Goal: Task Accomplishment & Management: Manage account settings

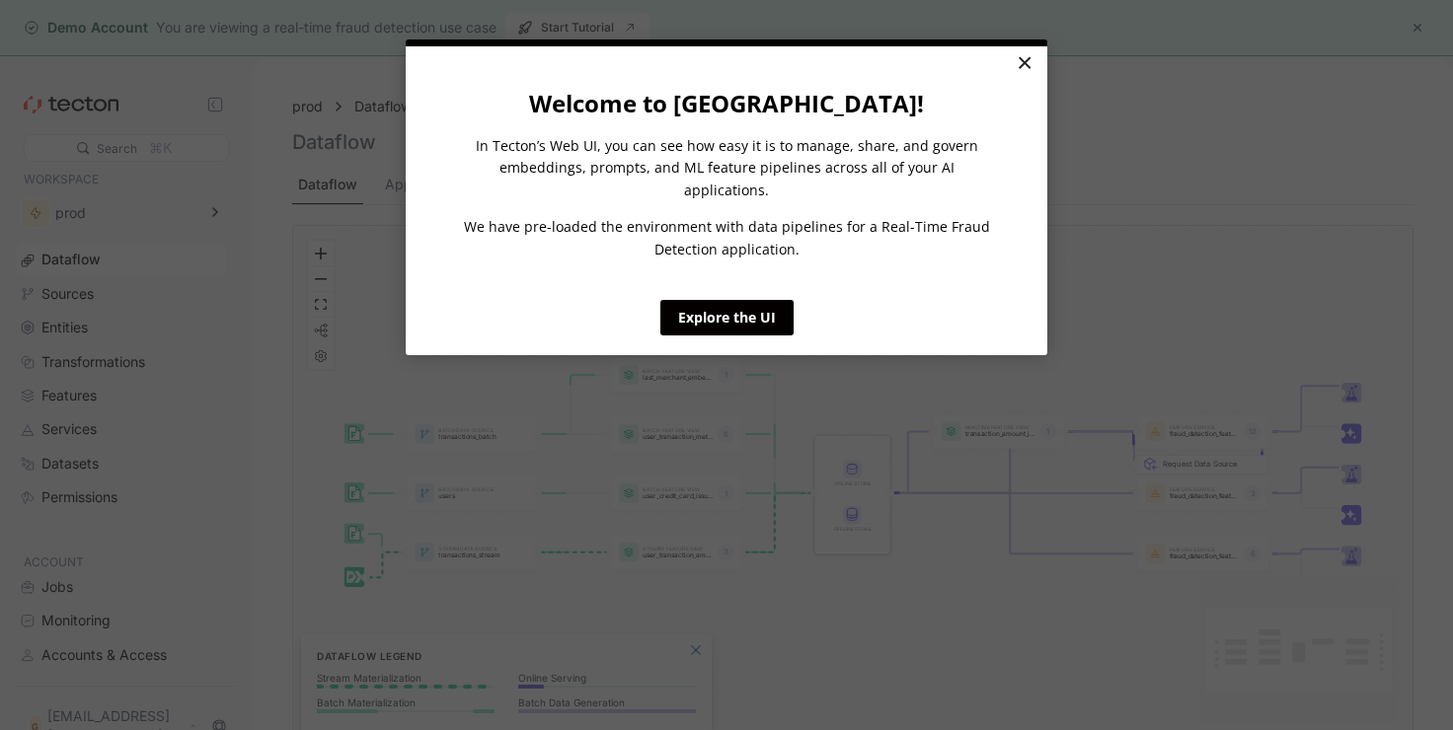
click at [1030, 70] on link "×" at bounding box center [1024, 64] width 35 height 36
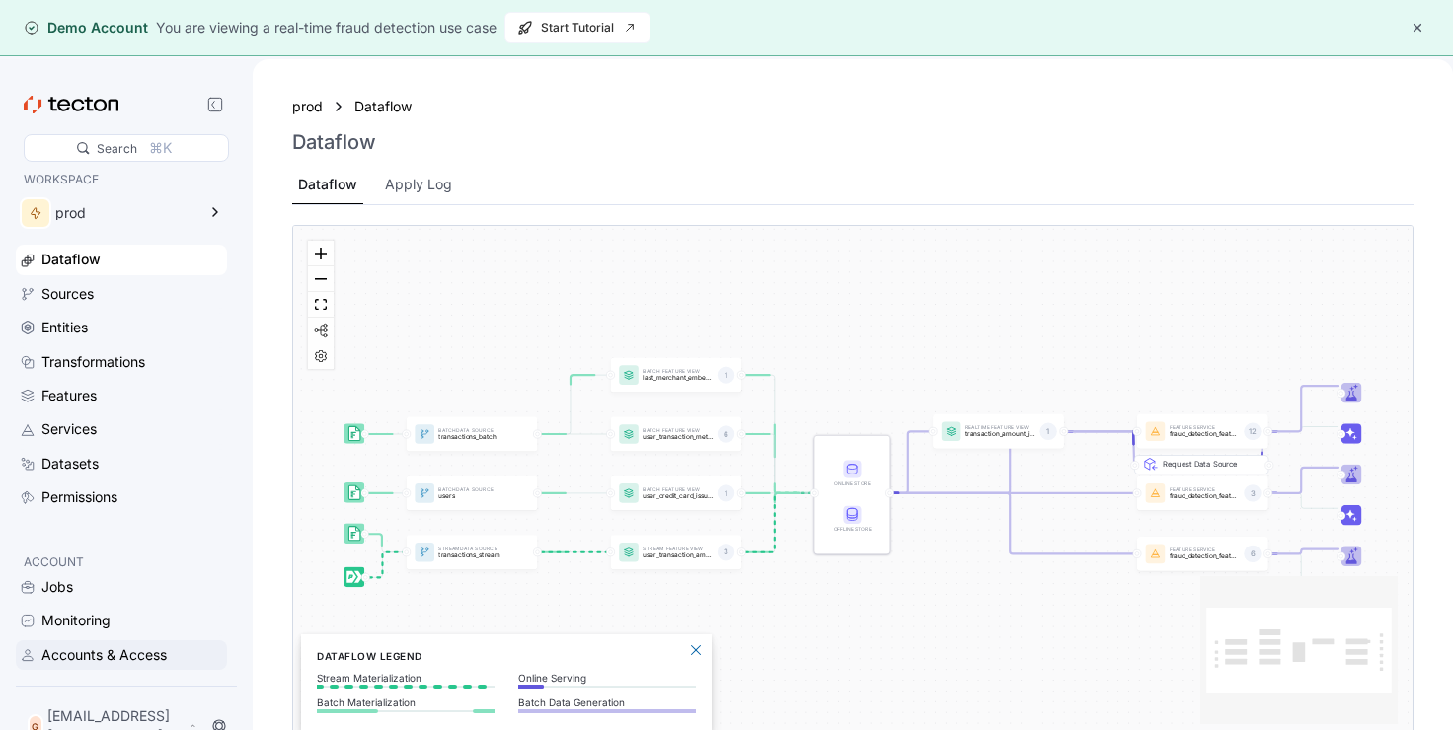
click at [87, 666] on div "Accounts & Access" at bounding box center [103, 656] width 125 height 22
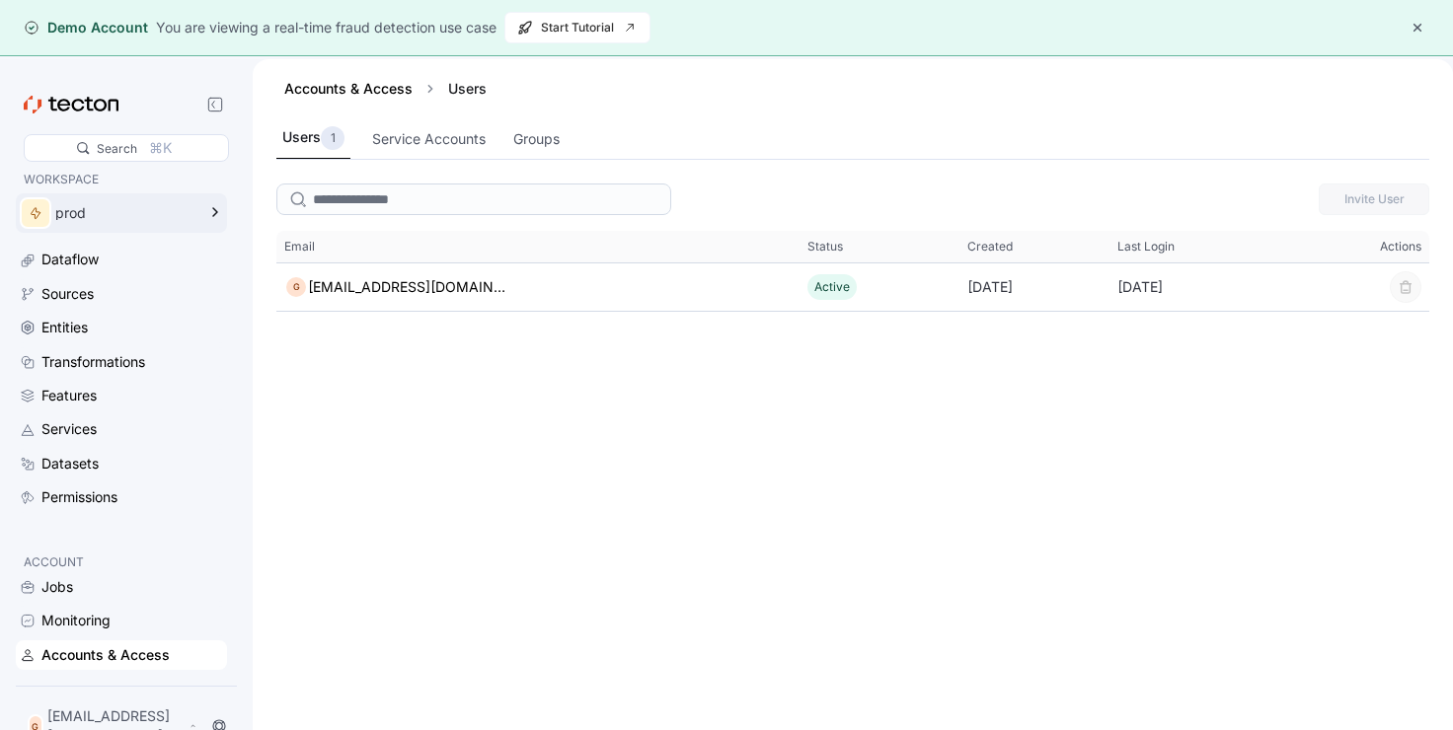
click at [221, 212] on icon at bounding box center [215, 212] width 24 height 24
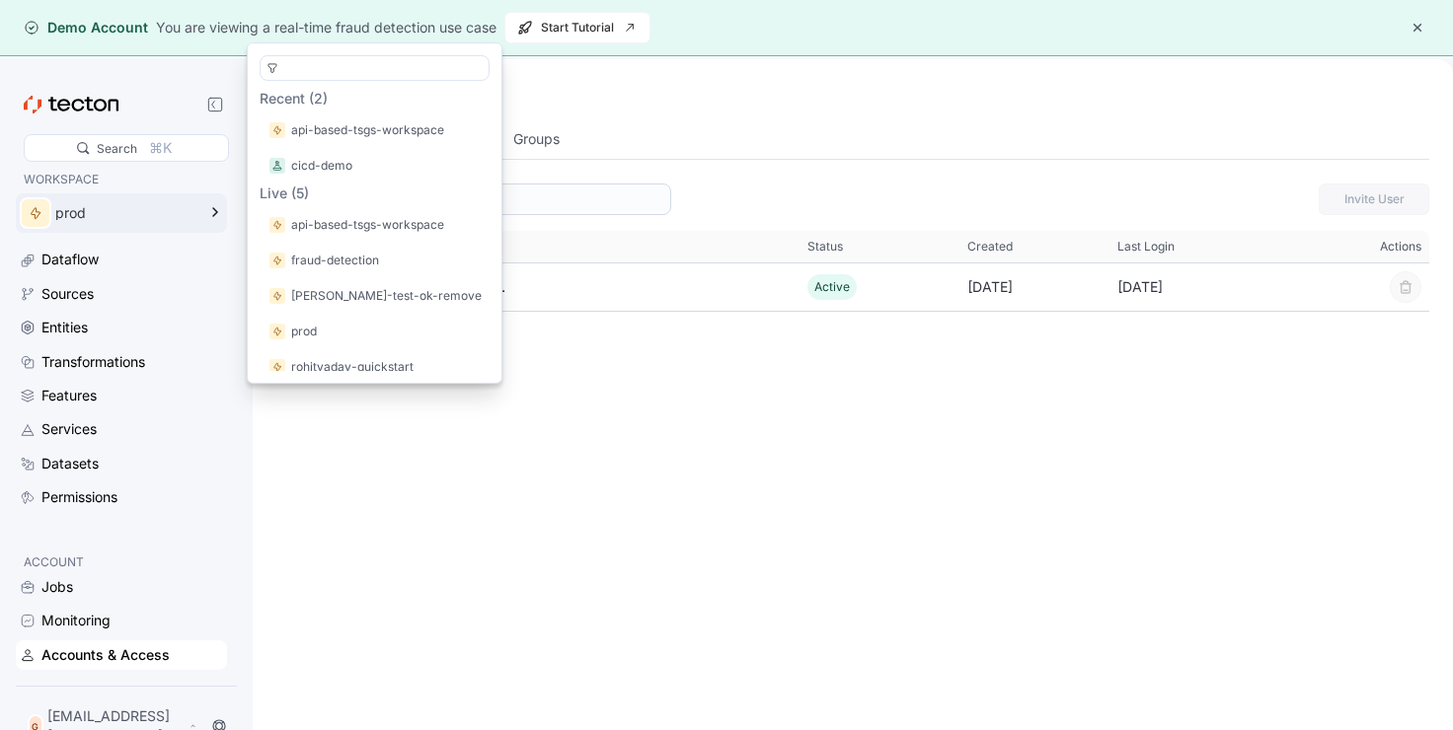
click at [221, 212] on icon at bounding box center [215, 212] width 24 height 24
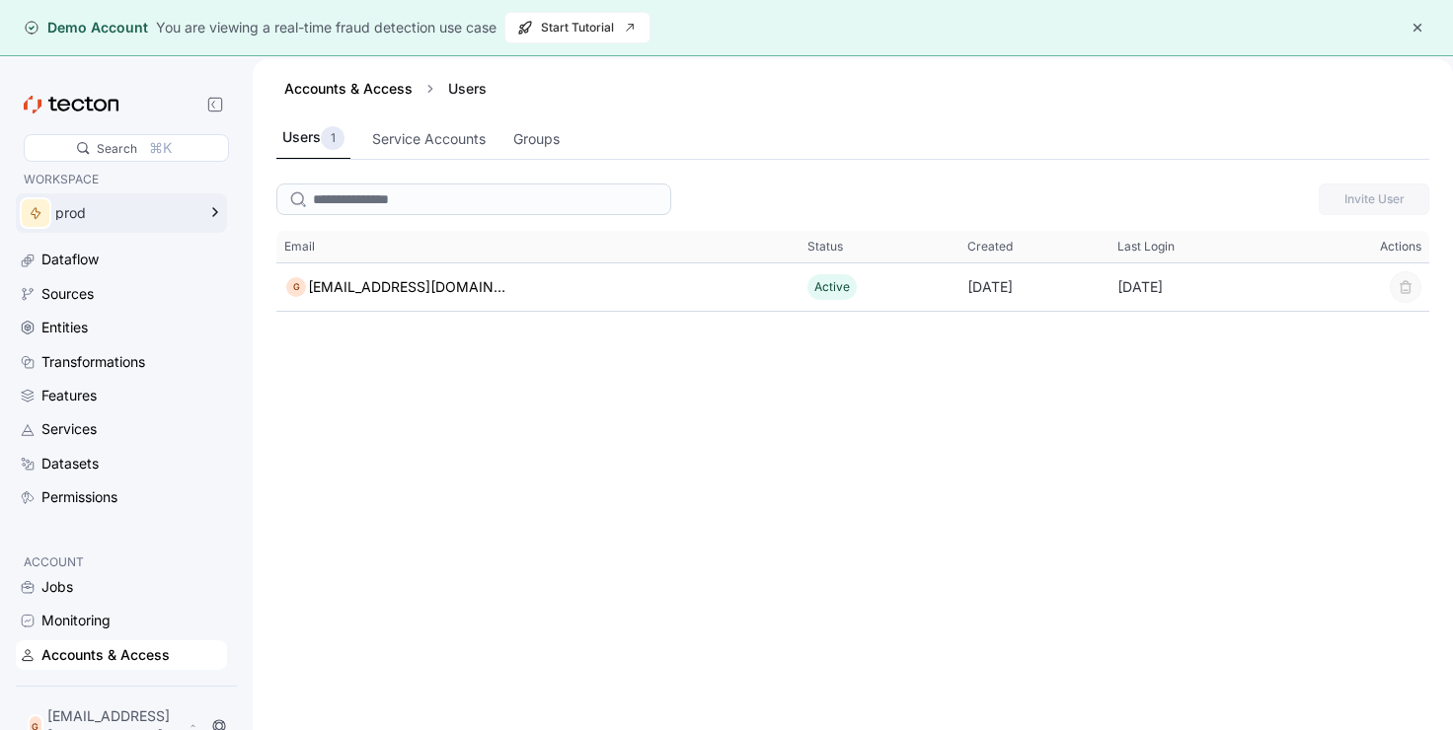
click at [222, 216] on icon at bounding box center [215, 212] width 24 height 24
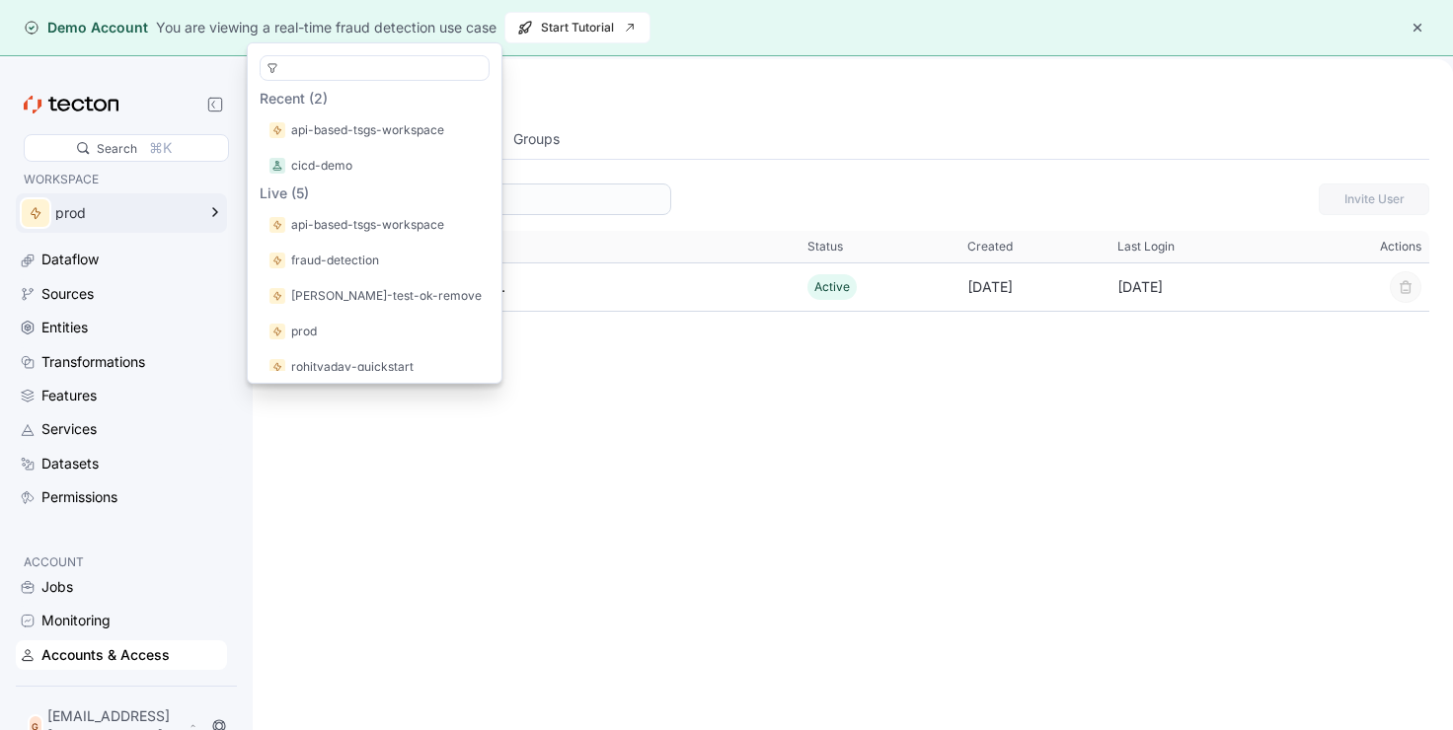
click at [222, 216] on icon at bounding box center [215, 212] width 24 height 24
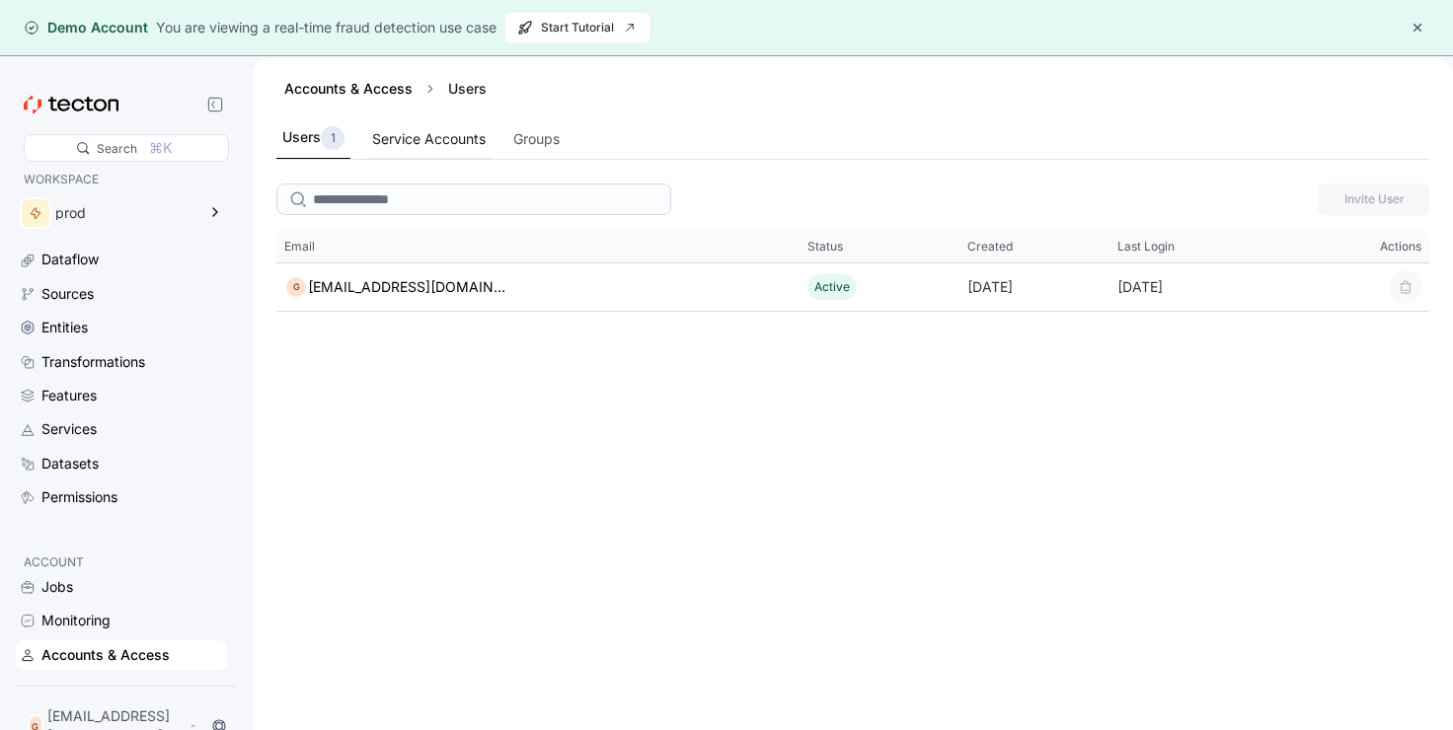
click at [449, 144] on div "Service Accounts" at bounding box center [429, 139] width 114 height 22
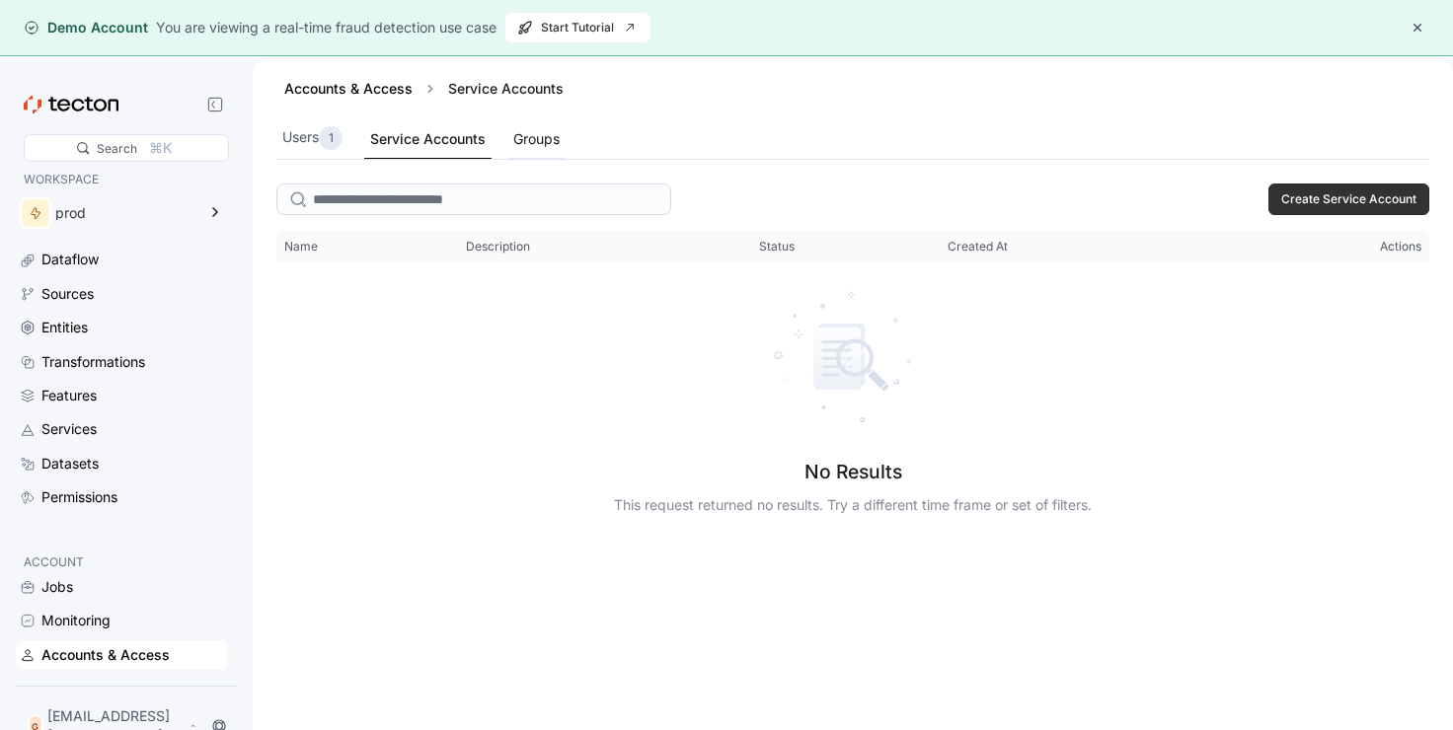
click at [533, 148] on div "Groups" at bounding box center [536, 139] width 46 height 22
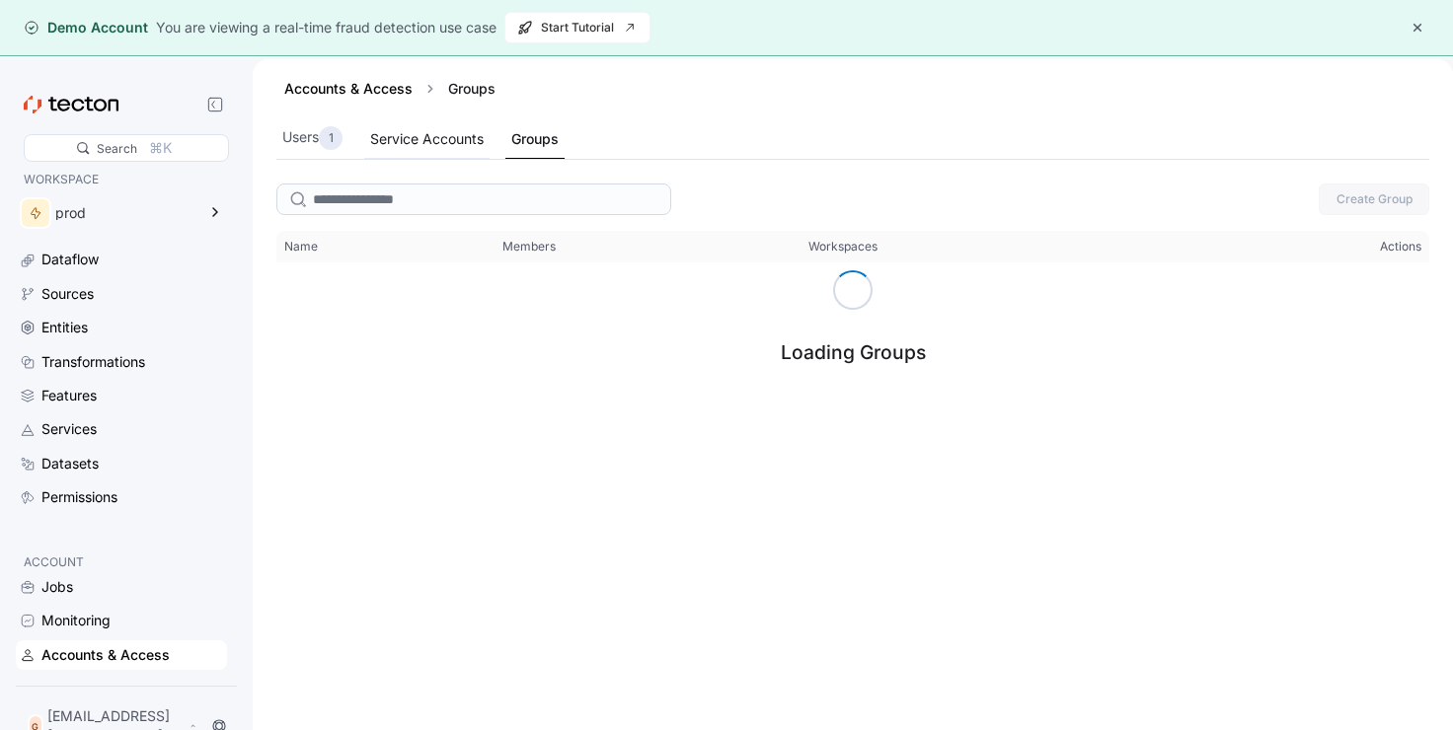
click at [426, 134] on div "Service Accounts" at bounding box center [427, 139] width 114 height 22
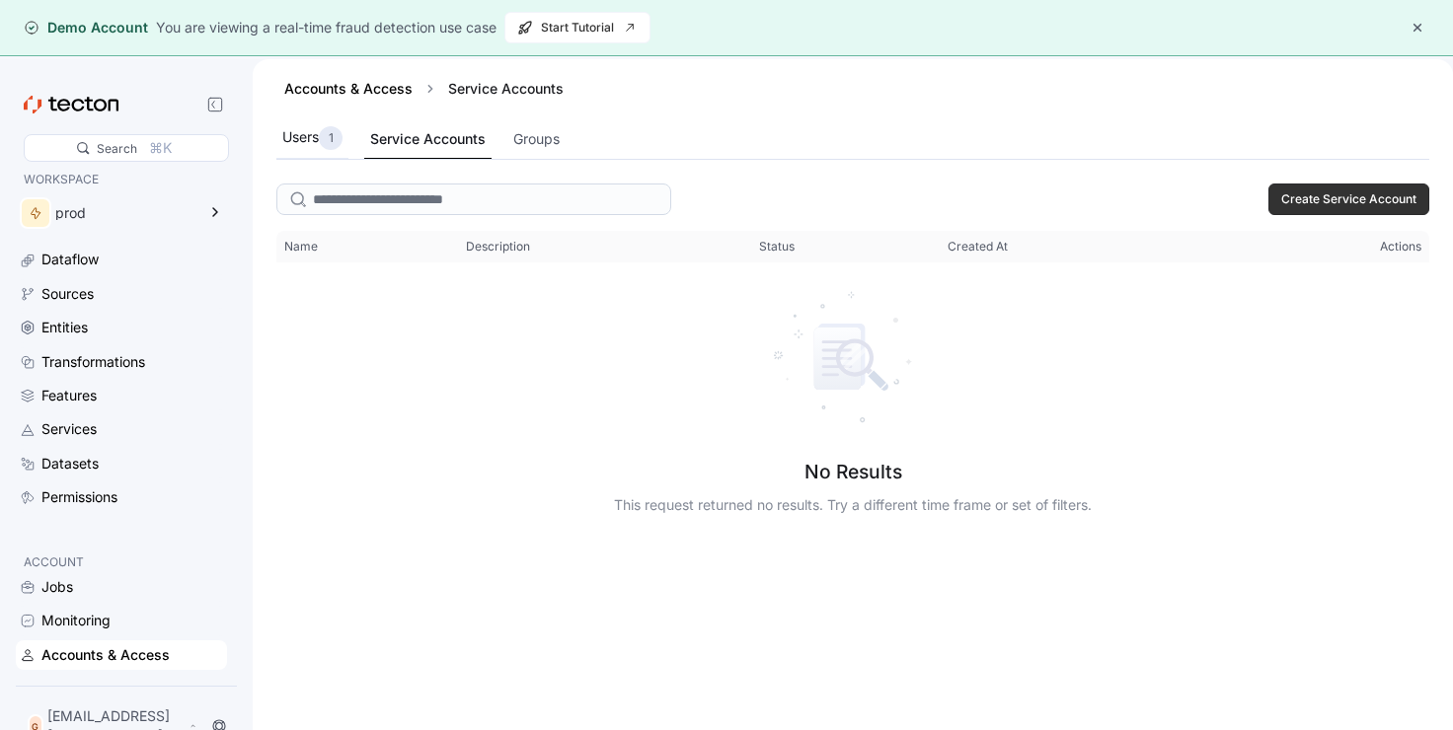
click at [307, 138] on div "Users 1" at bounding box center [312, 138] width 60 height 24
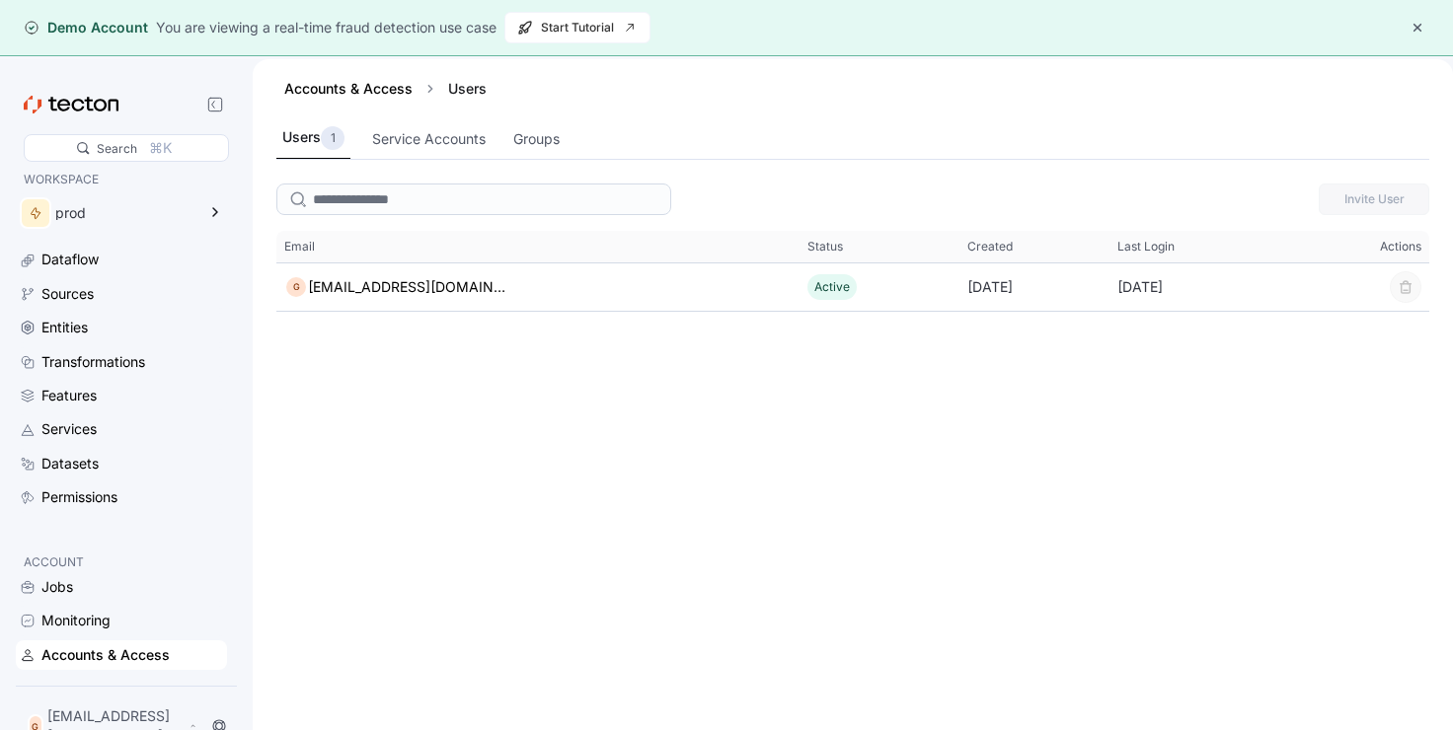
drag, startPoint x: 1248, startPoint y: 194, endPoint x: 1344, endPoint y: 219, distance: 99.8
click at [1344, 219] on div "Invite User" at bounding box center [852, 199] width 1153 height 47
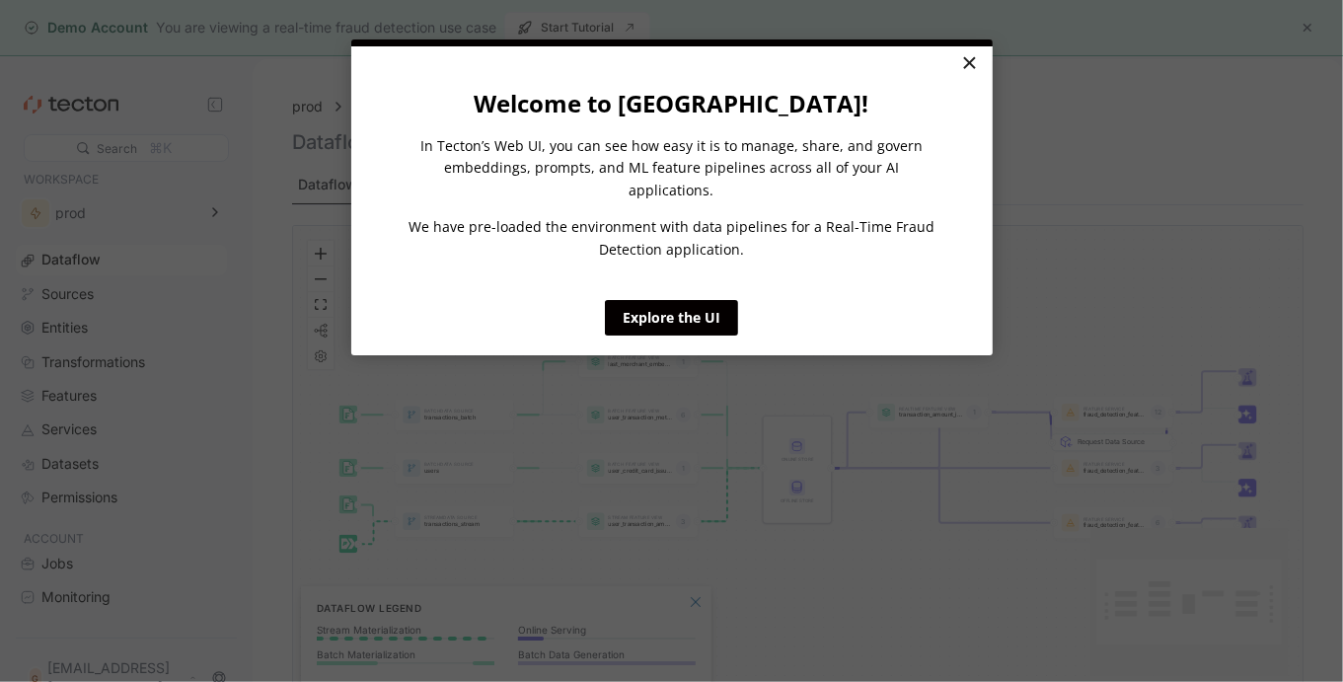
click at [971, 70] on link "×" at bounding box center [970, 64] width 35 height 36
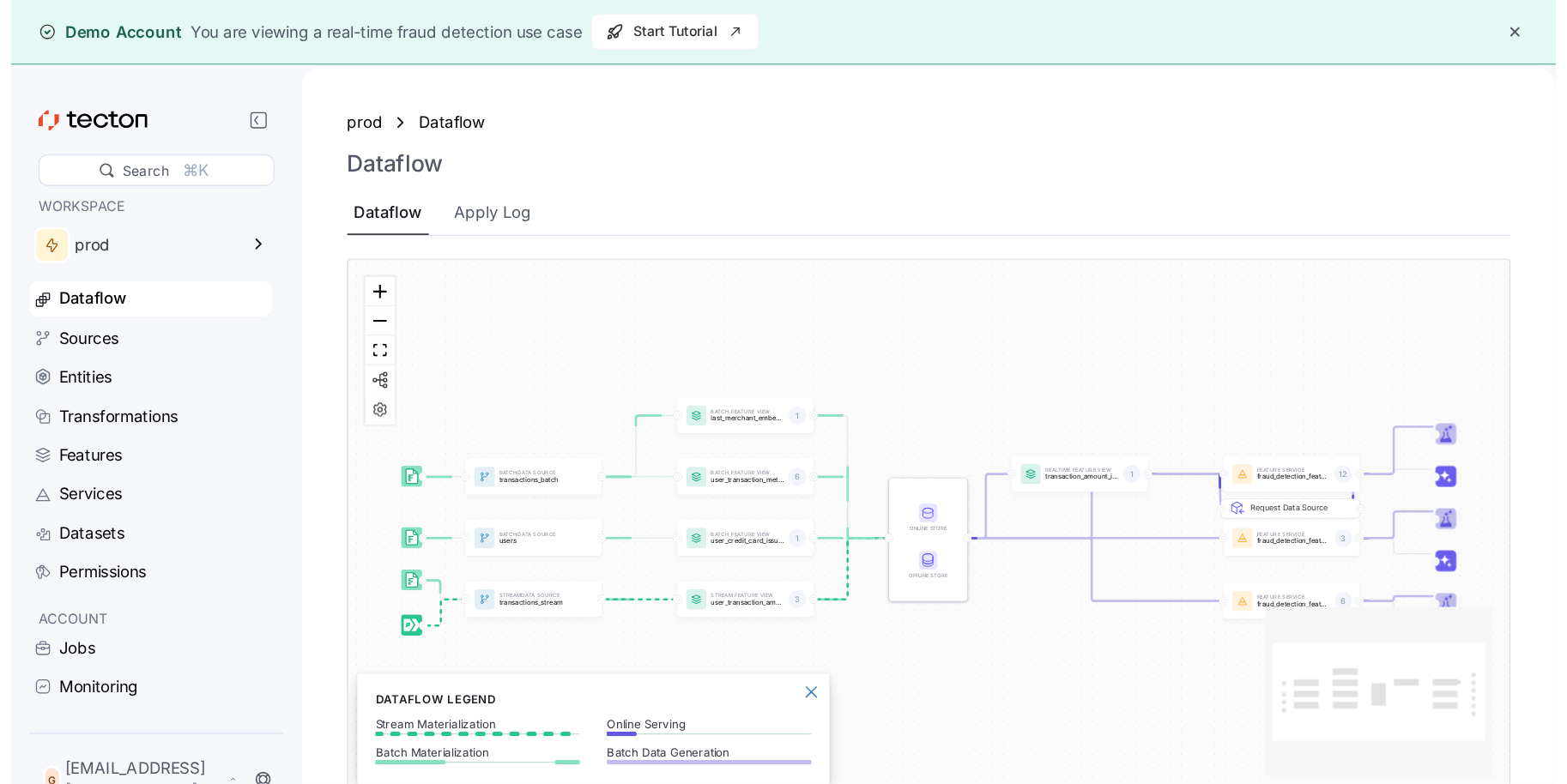
scroll to position [7, 0]
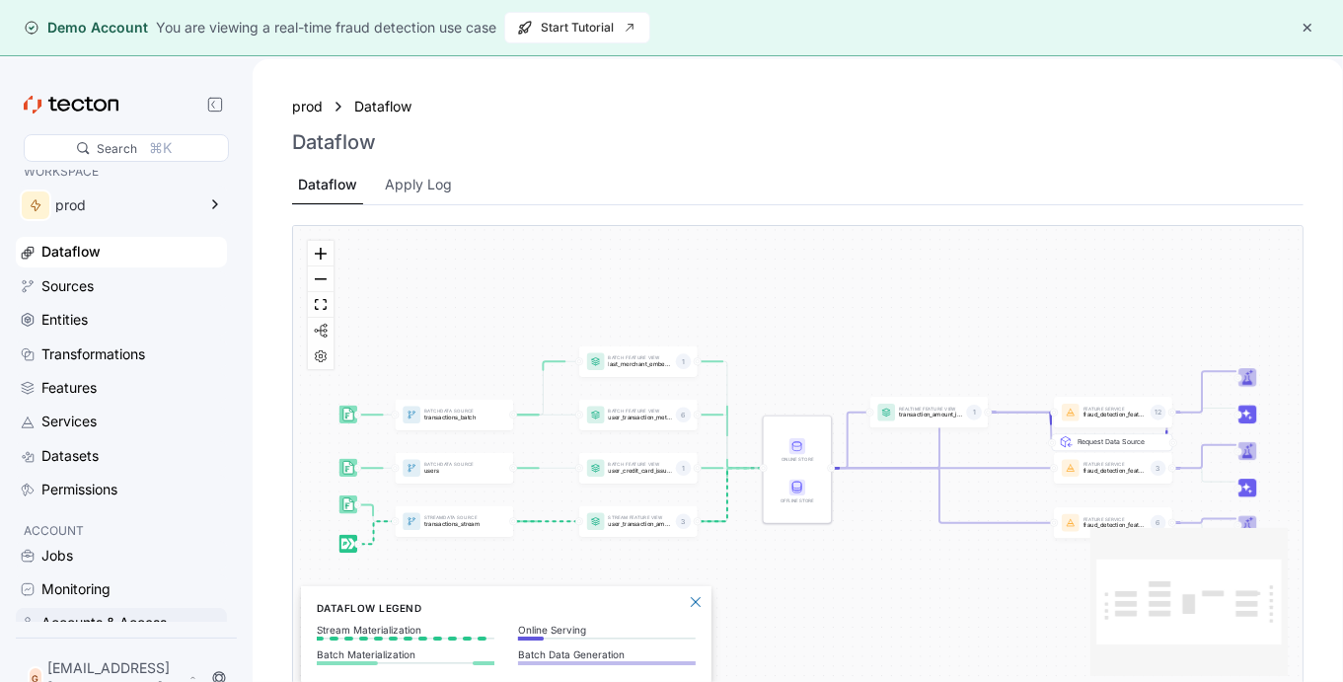
click at [124, 616] on div "Accounts & Access" at bounding box center [103, 623] width 125 height 22
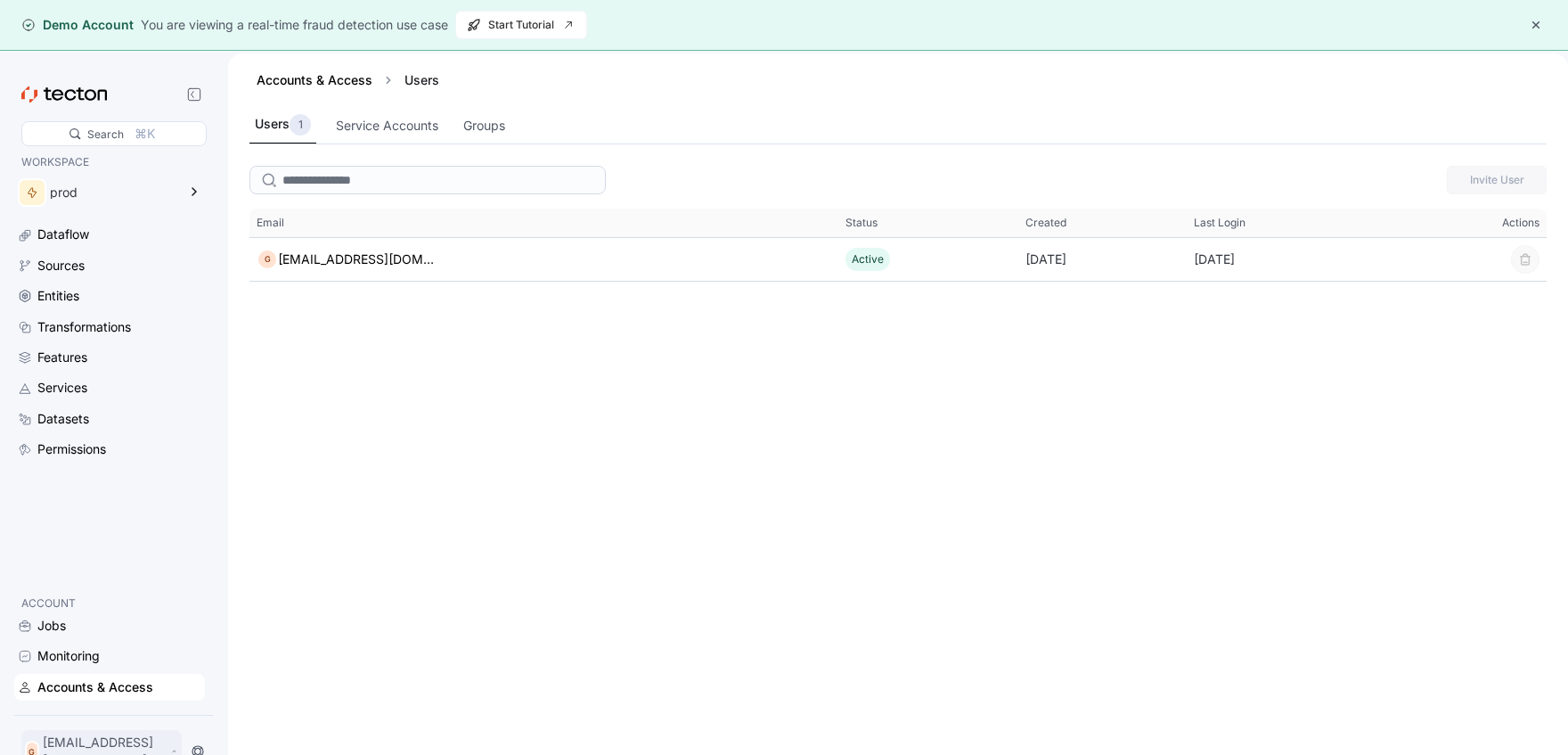
click at [78, 615] on div "G giraffe07696@aminating.com" at bounding box center [102, 750] width 161 height 42
click at [99, 615] on div "My Account" at bounding box center [89, 686] width 71 height 18
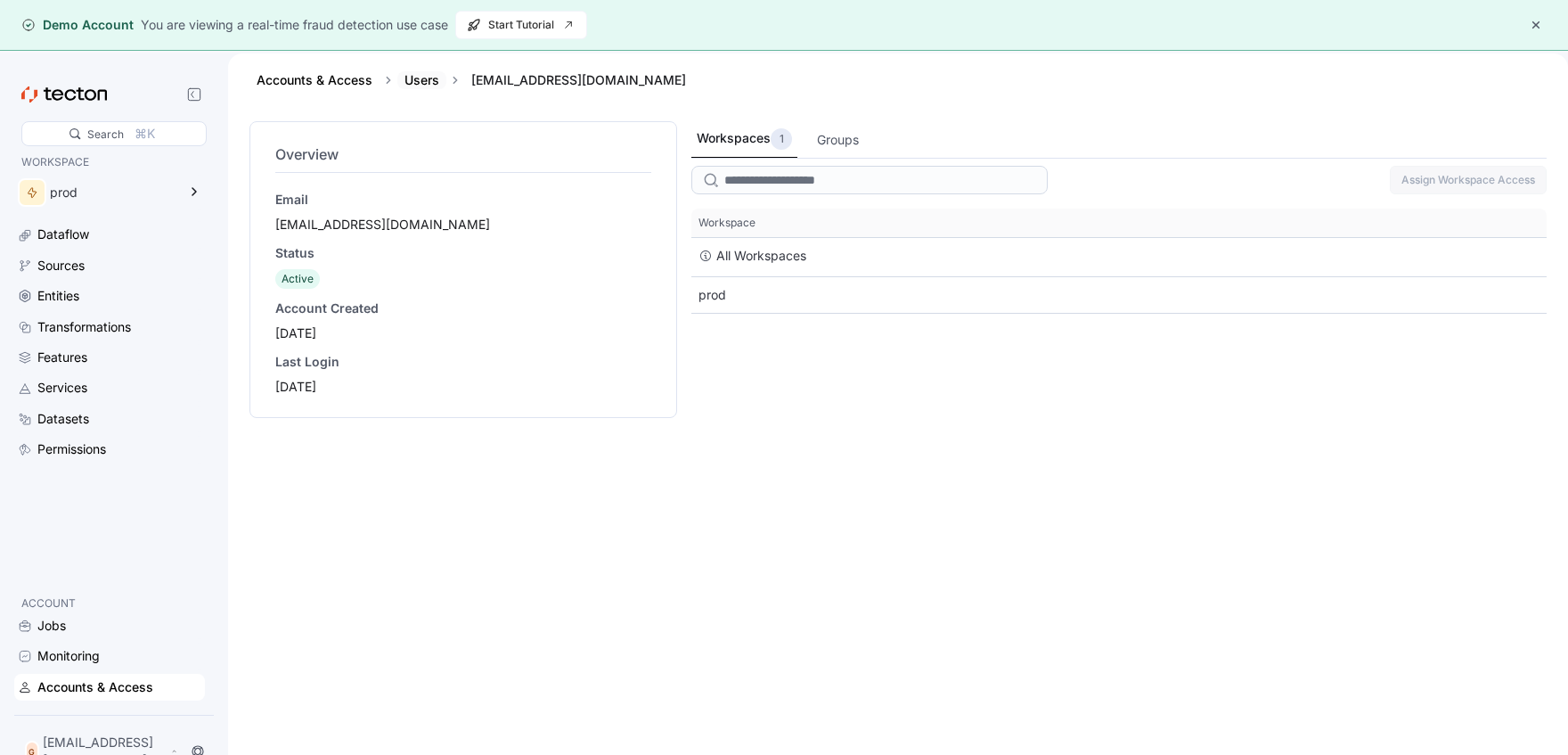
click at [421, 86] on link "Users" at bounding box center [422, 79] width 34 height 15
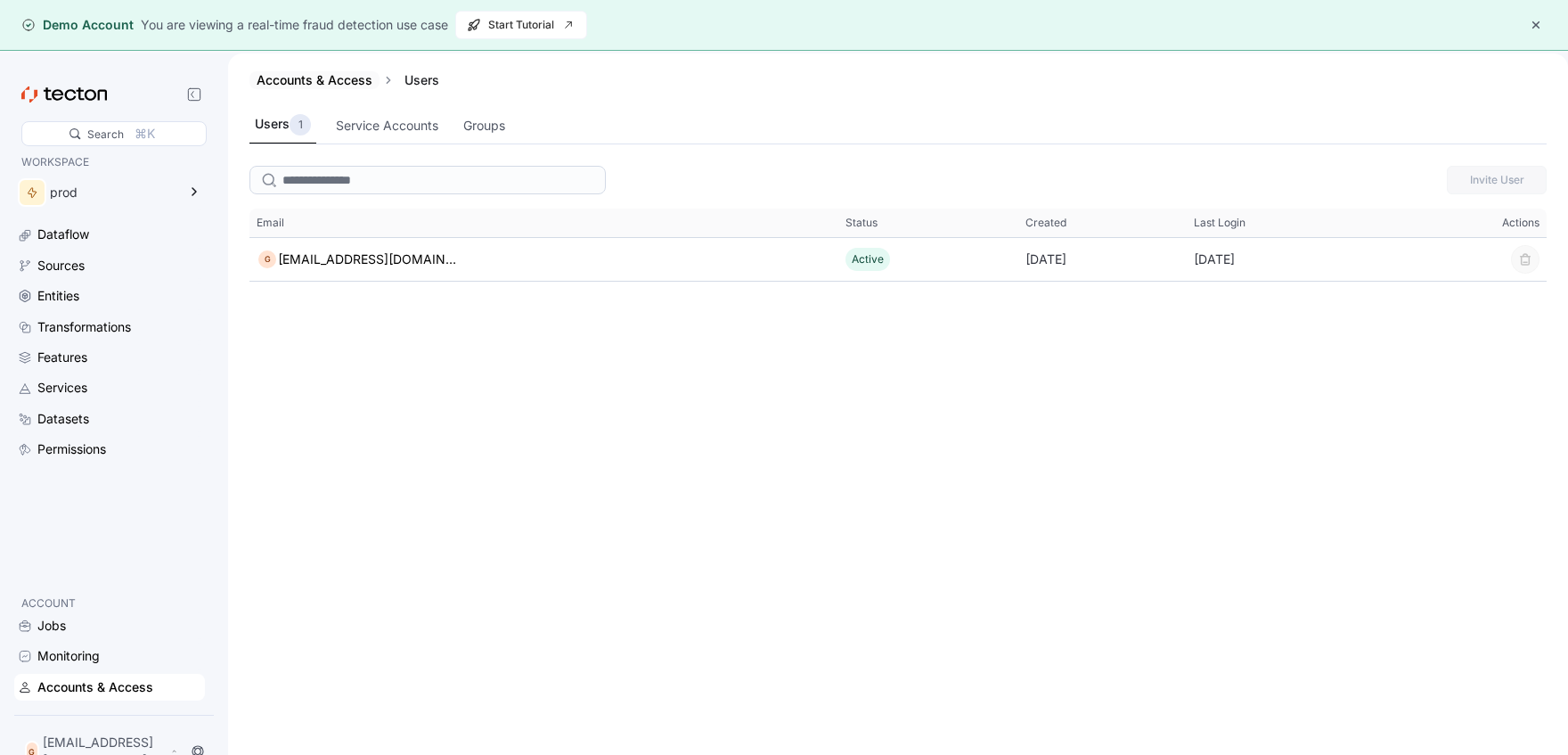
click at [310, 89] on div "Accounts & Access" at bounding box center [314, 80] width 130 height 18
click at [298, 73] on link "Accounts & Access" at bounding box center [314, 79] width 116 height 15
click at [400, 135] on div "Service Accounts" at bounding box center [386, 126] width 113 height 34
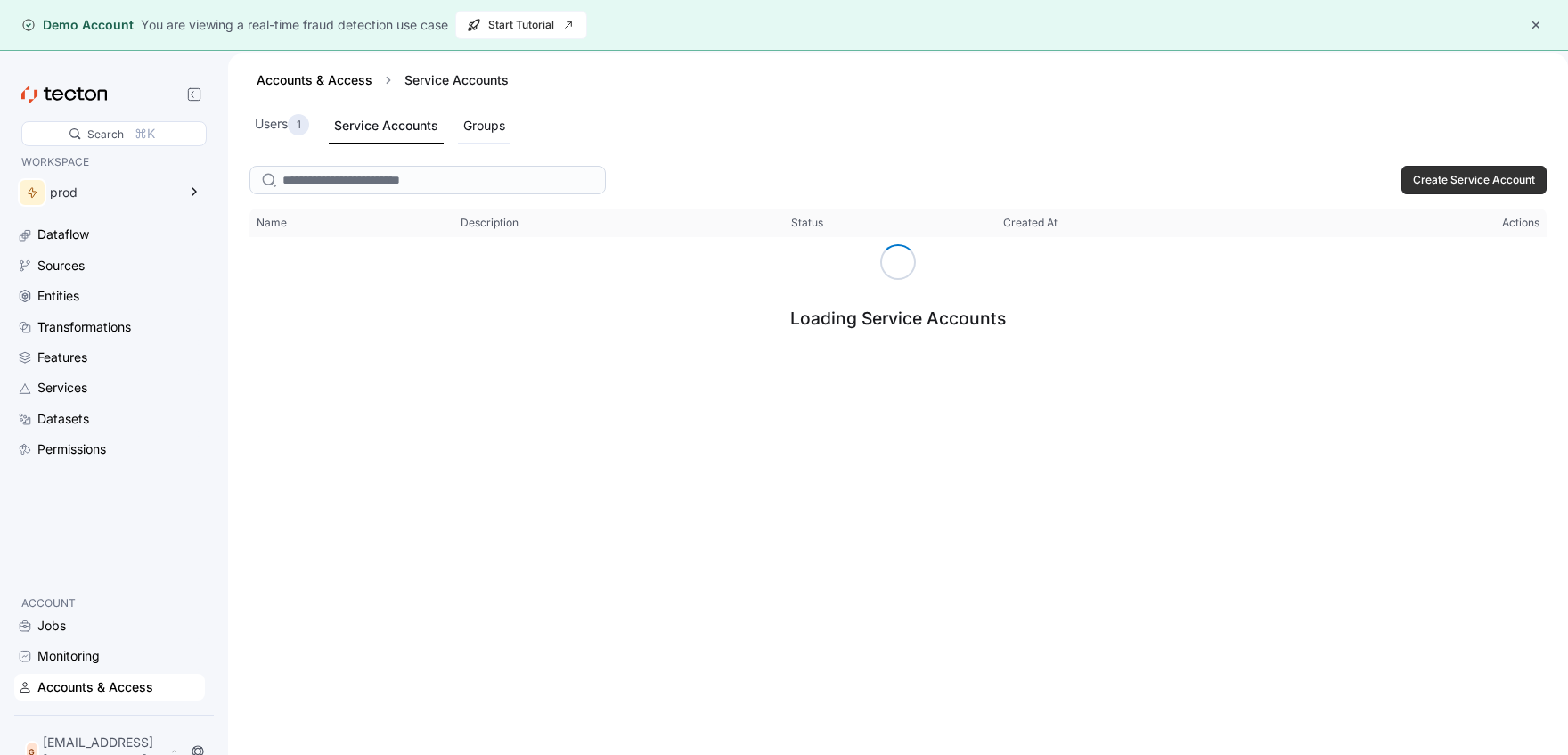
click at [491, 131] on div "Groups" at bounding box center [484, 126] width 42 height 20
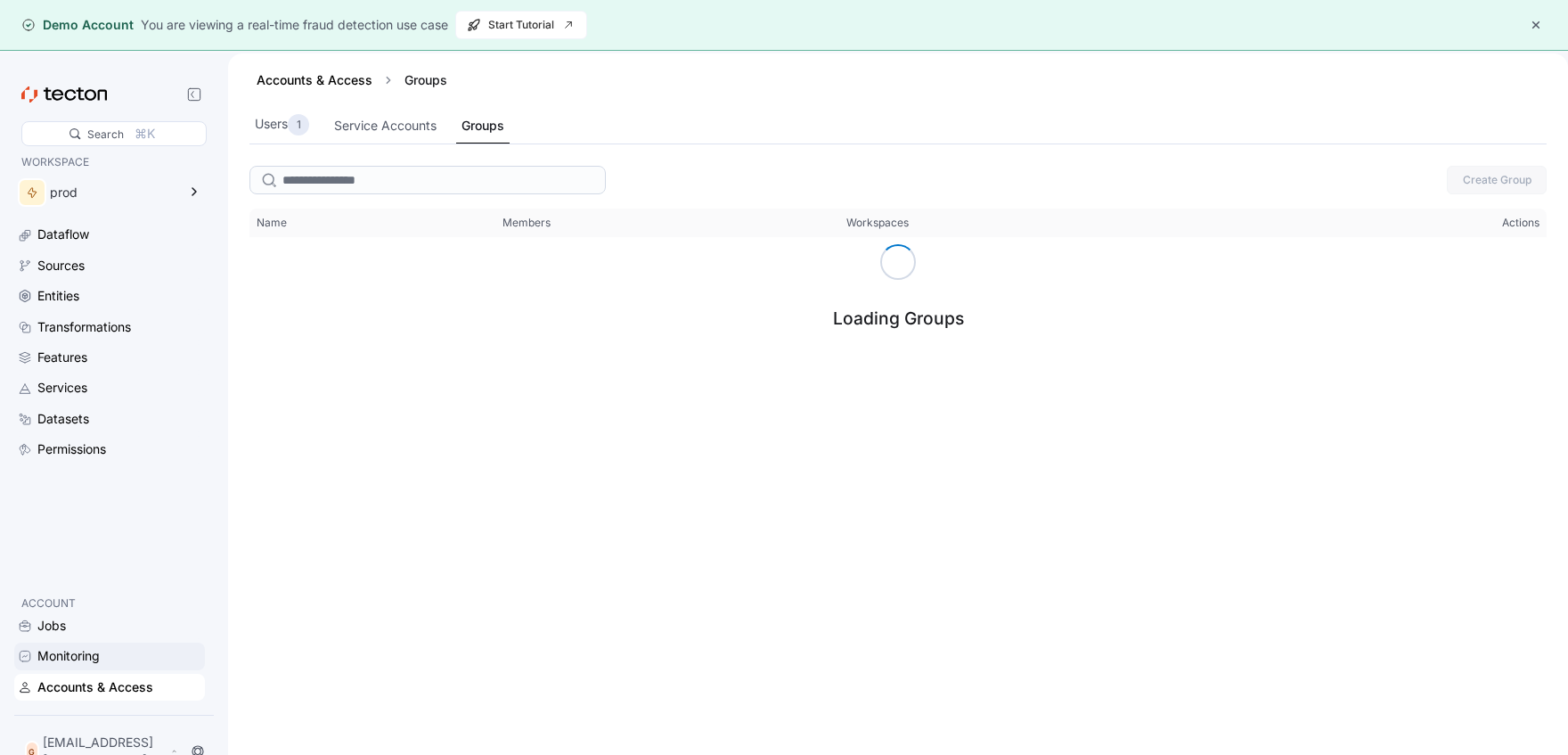
click at [91, 615] on div "Monitoring" at bounding box center [68, 657] width 62 height 20
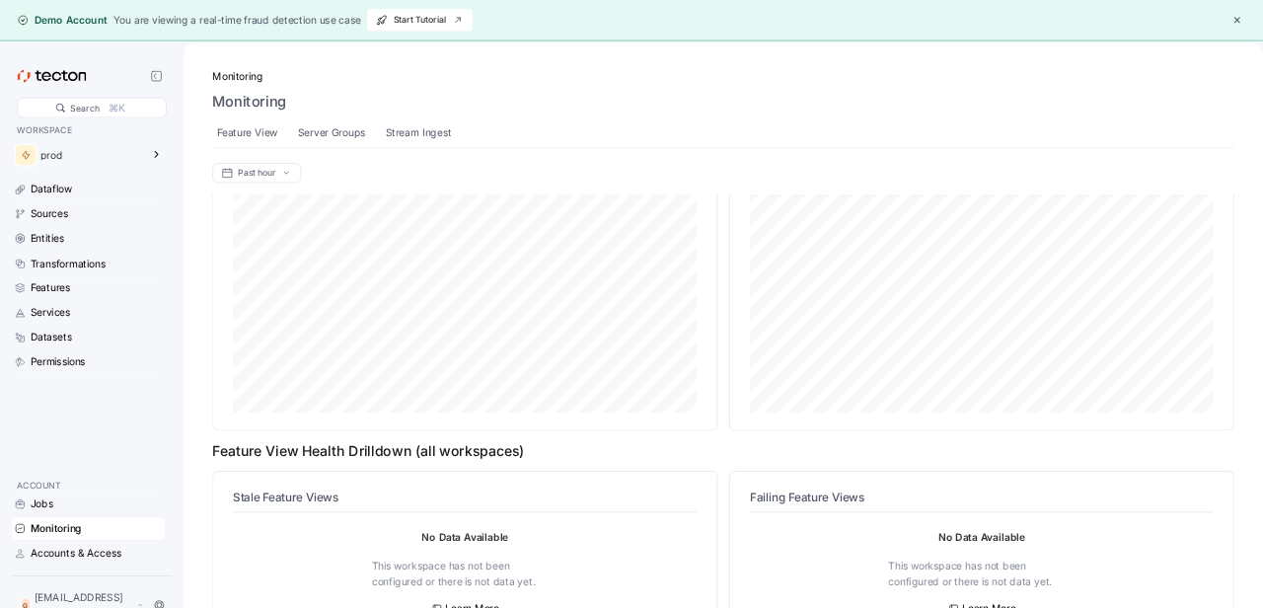
scroll to position [652, 0]
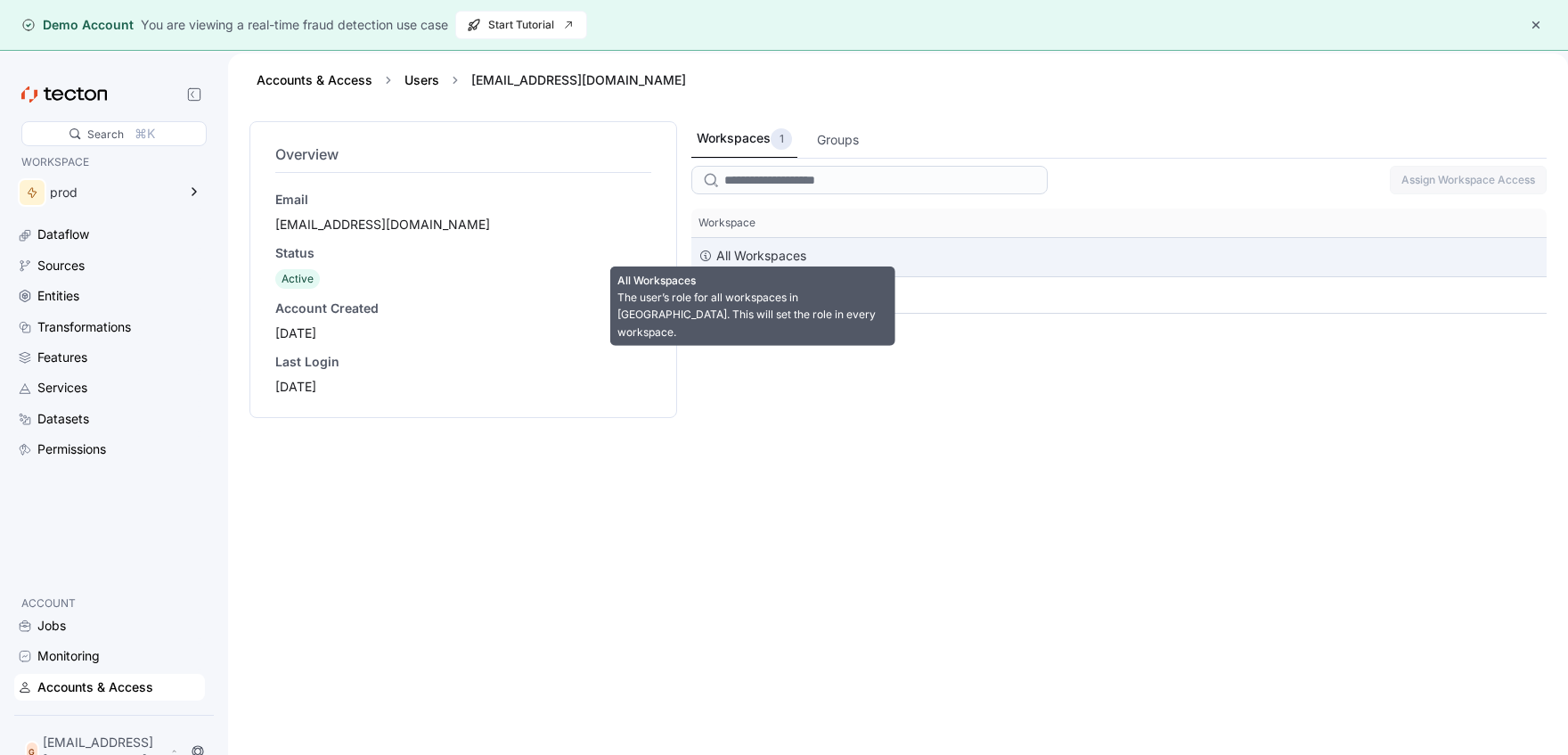
click at [793, 265] on div "All Workspaces" at bounding box center [762, 256] width 90 height 22
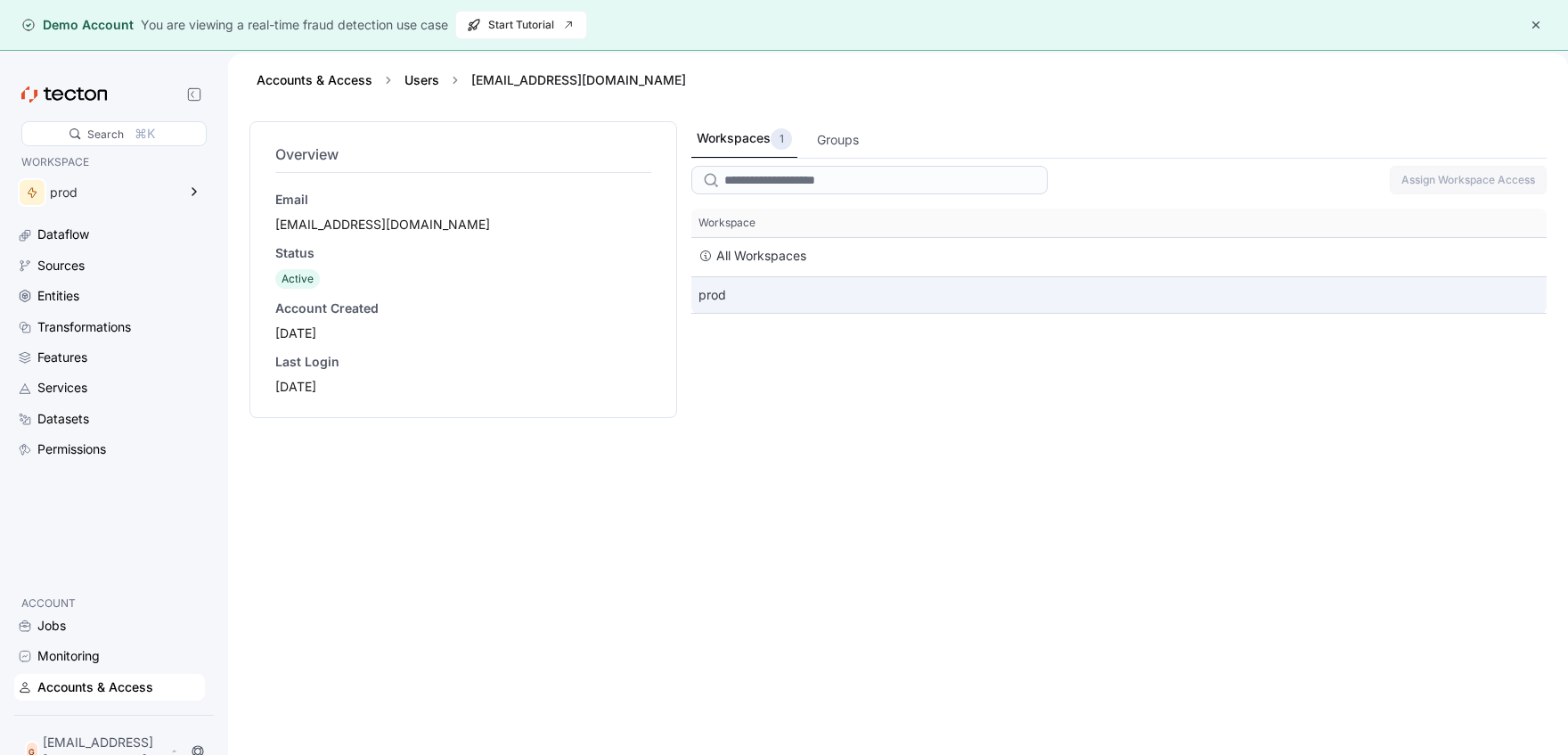
drag, startPoint x: 874, startPoint y: 374, endPoint x: 914, endPoint y: 304, distance: 80.6
click at [914, 304] on div "Workspaces 1 Groups Assign Workspace Access This table contains 2 rows. Workspa…" at bounding box center [1119, 453] width 856 height 666
click at [914, 304] on div "prod" at bounding box center [1119, 294] width 856 height 35
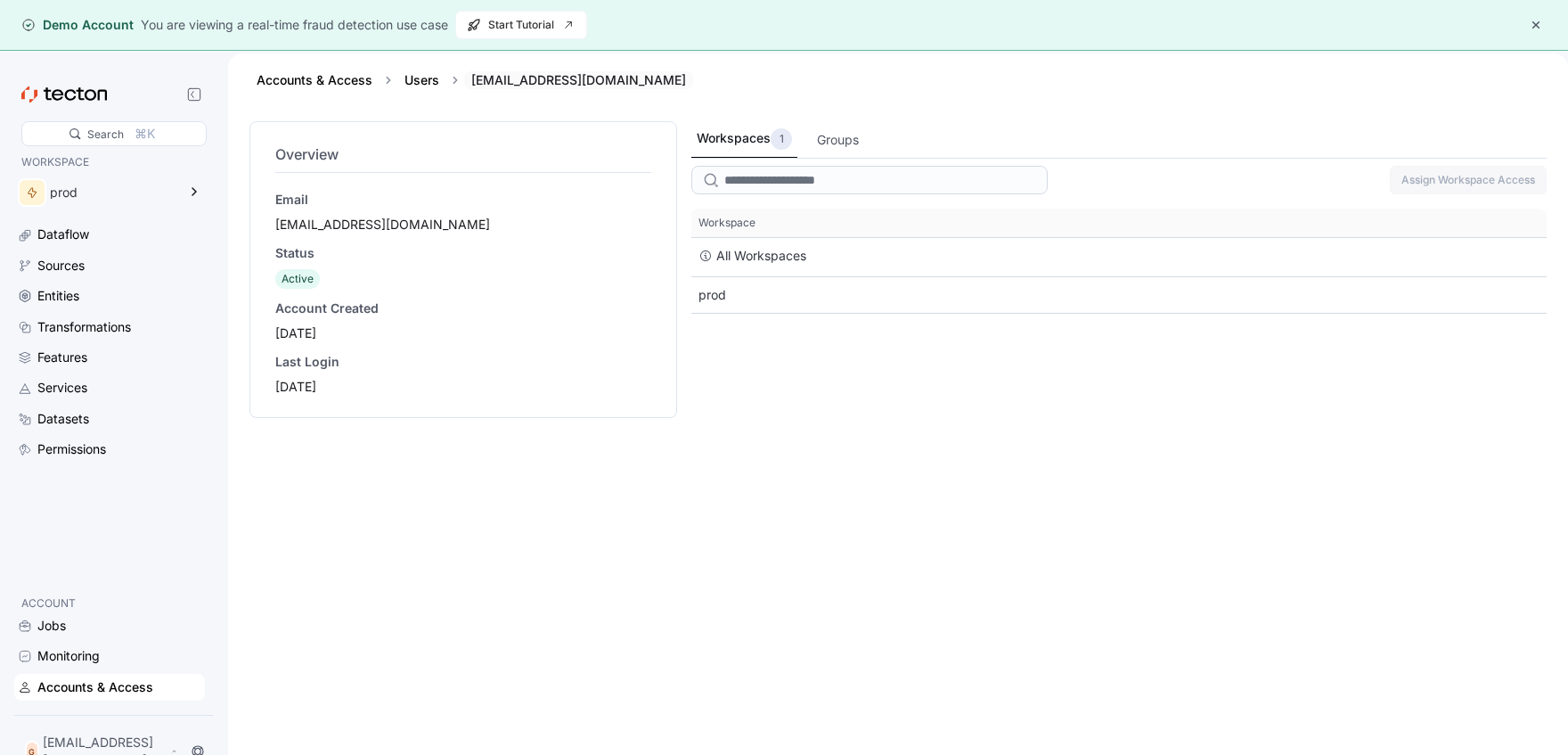
click at [559, 76] on div "[EMAIL_ADDRESS][DOMAIN_NAME]" at bounding box center [579, 80] width 229 height 18
click at [594, 76] on div "[EMAIL_ADDRESS][DOMAIN_NAME]" at bounding box center [579, 80] width 229 height 18
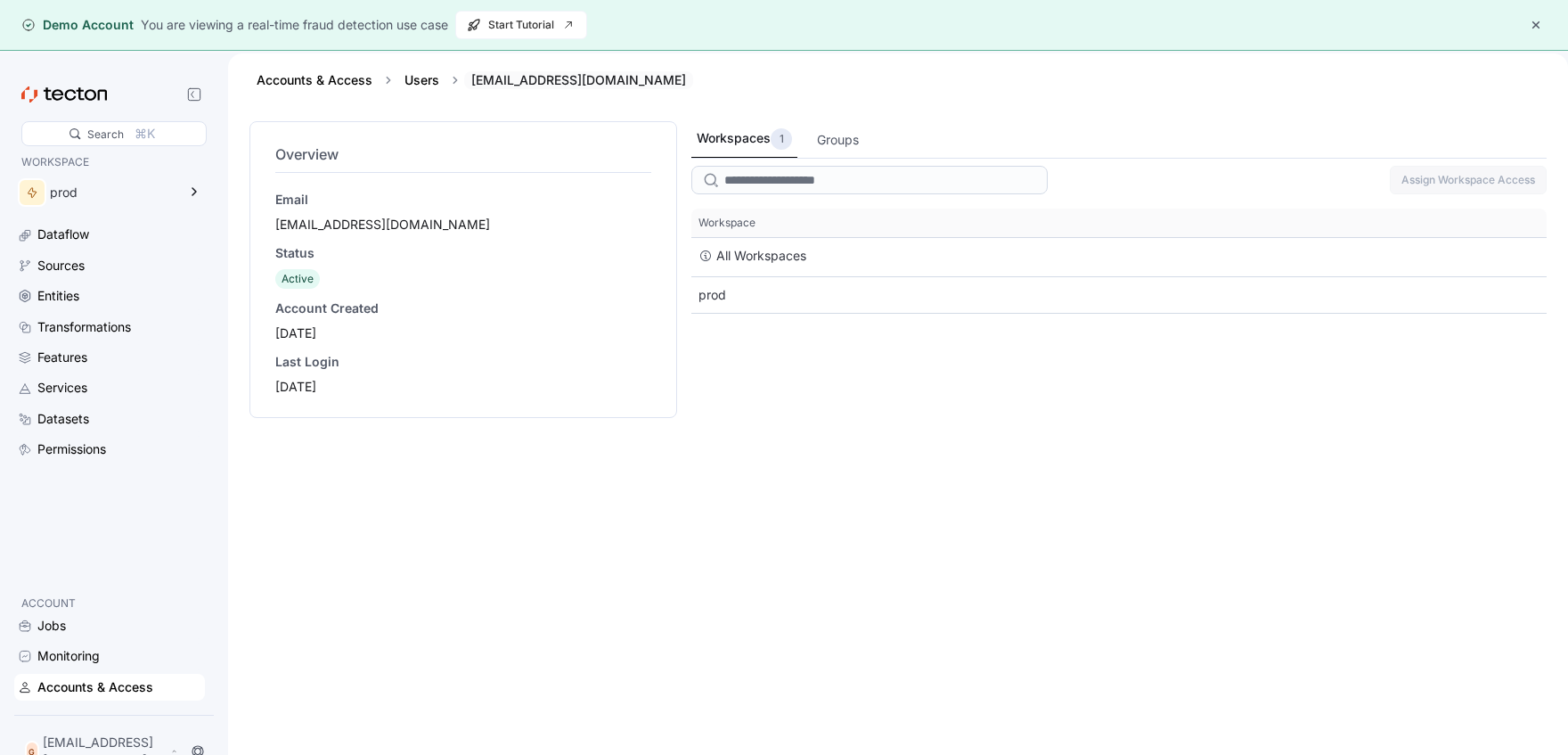
click at [594, 76] on div "[EMAIL_ADDRESS][DOMAIN_NAME]" at bounding box center [579, 80] width 229 height 18
click at [199, 186] on icon at bounding box center [194, 191] width 22 height 22
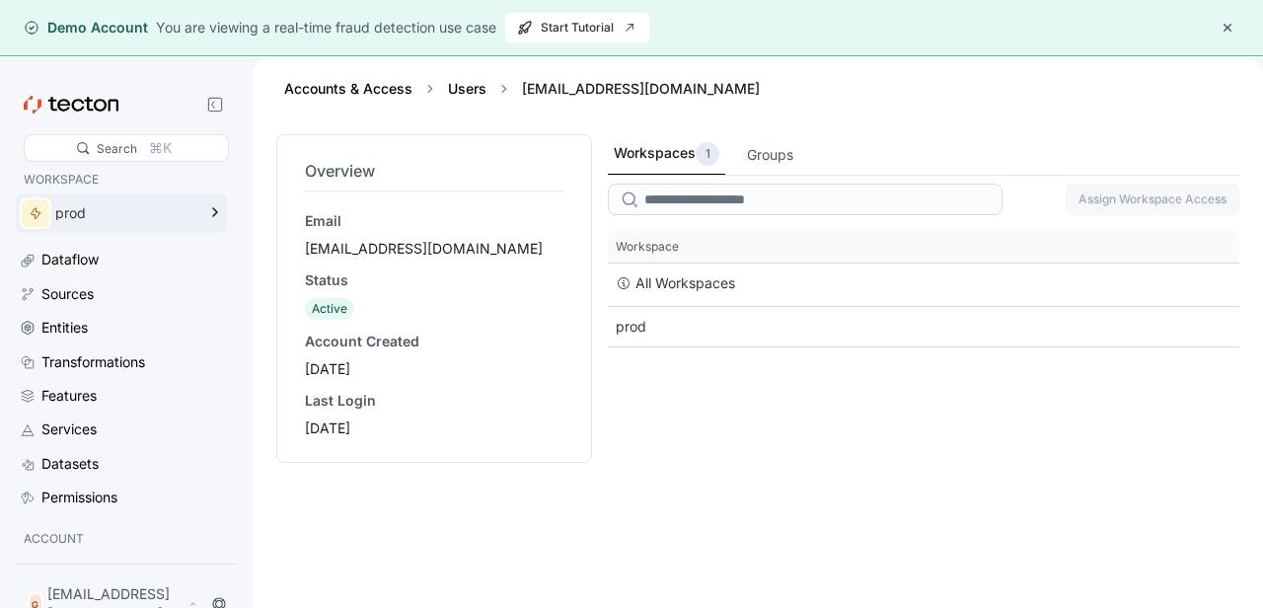
click at [814, 504] on div "Workspaces 1 Groups Assign Workspace Access This table contains 2 rows. Workspa…" at bounding box center [924, 388] width 632 height 509
click at [120, 397] on div "Features" at bounding box center [132, 396] width 182 height 22
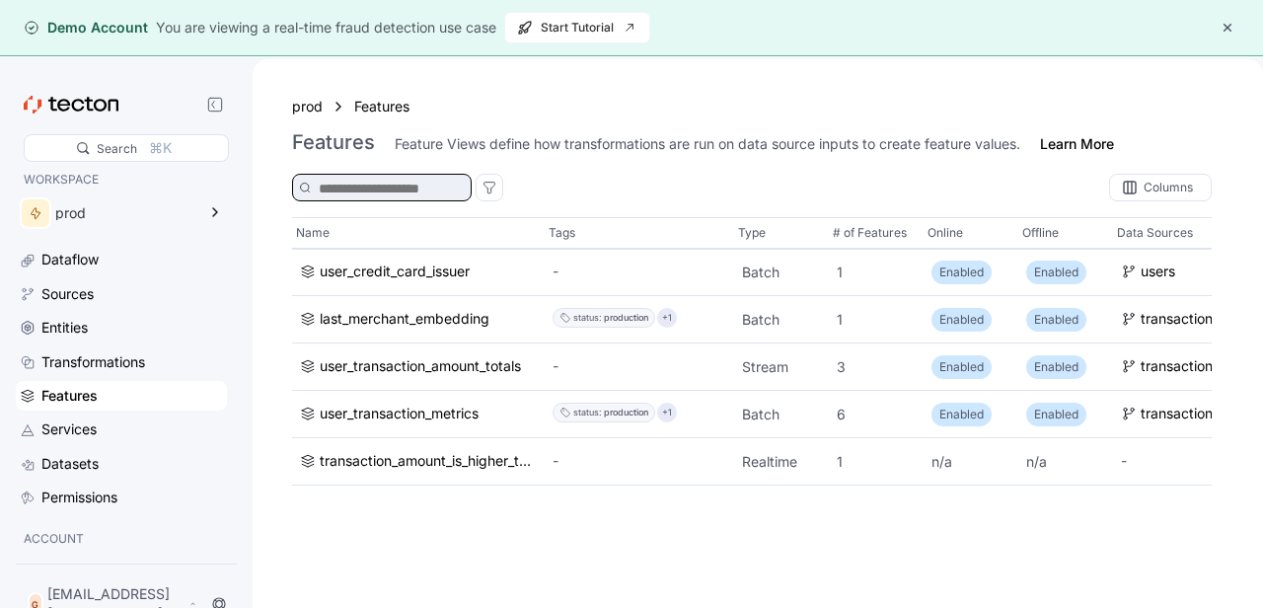
click at [417, 196] on input at bounding box center [388, 189] width 138 height 22
click at [100, 600] on div "G giraffe07696@aminating.com" at bounding box center [113, 603] width 178 height 47
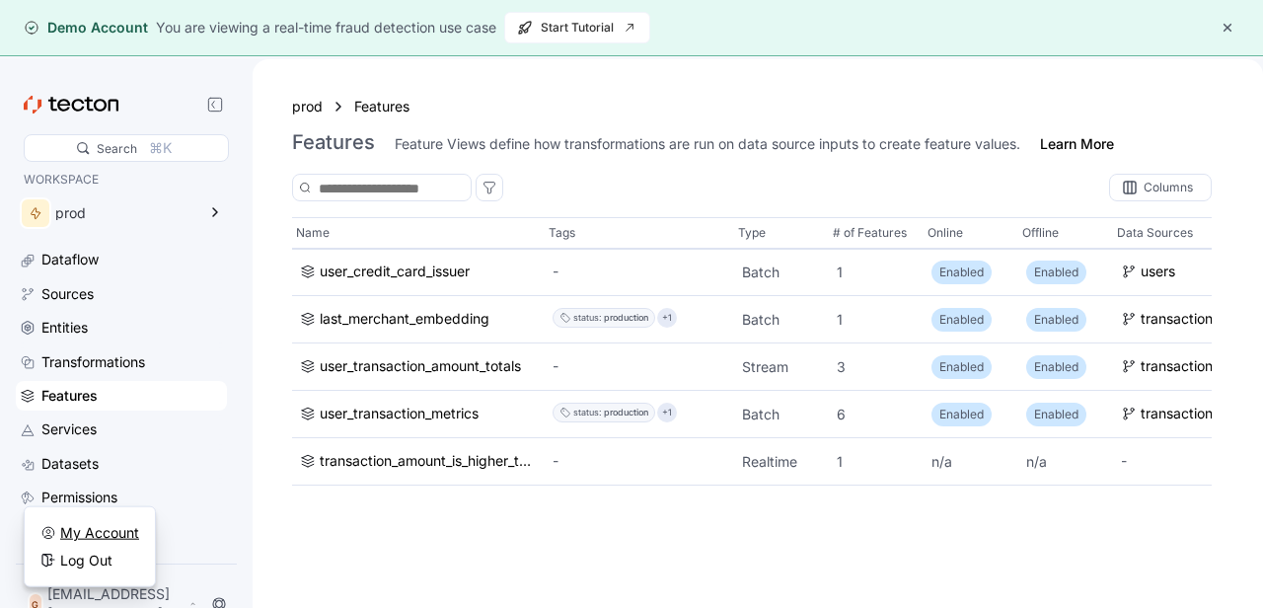
click at [106, 536] on div "My Account" at bounding box center [99, 533] width 79 height 20
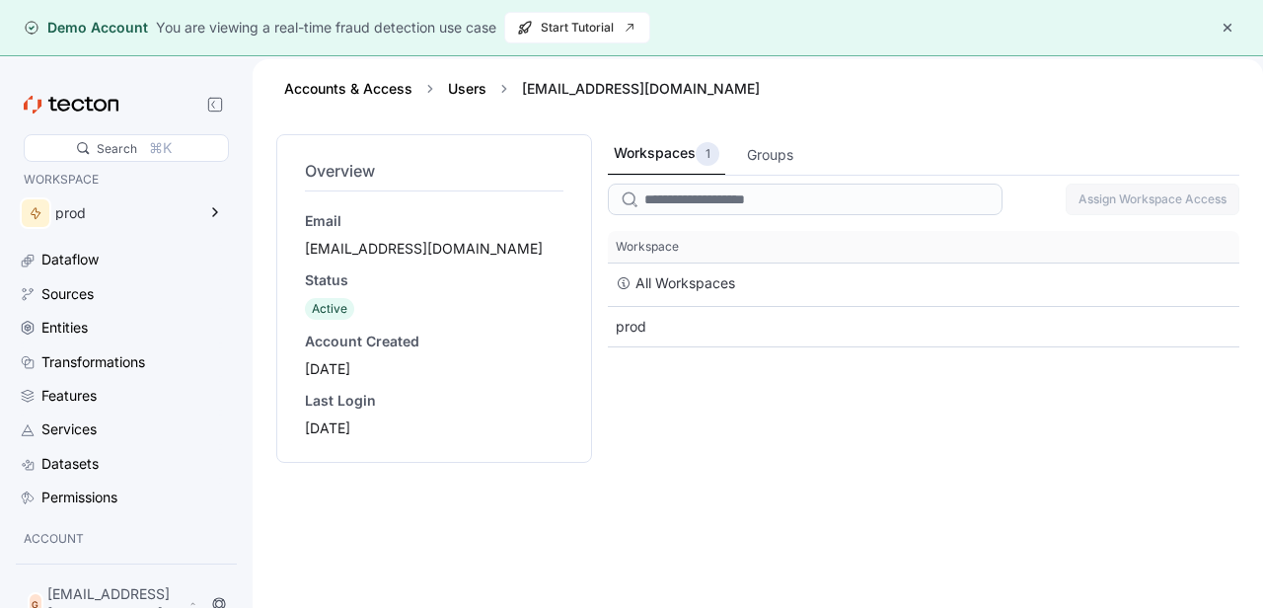
click at [840, 407] on div "Workspaces 1 Groups Assign Workspace Access This table contains 2 rows. Workspa…" at bounding box center [924, 388] width 632 height 509
